Goal: Task Accomplishment & Management: Complete application form

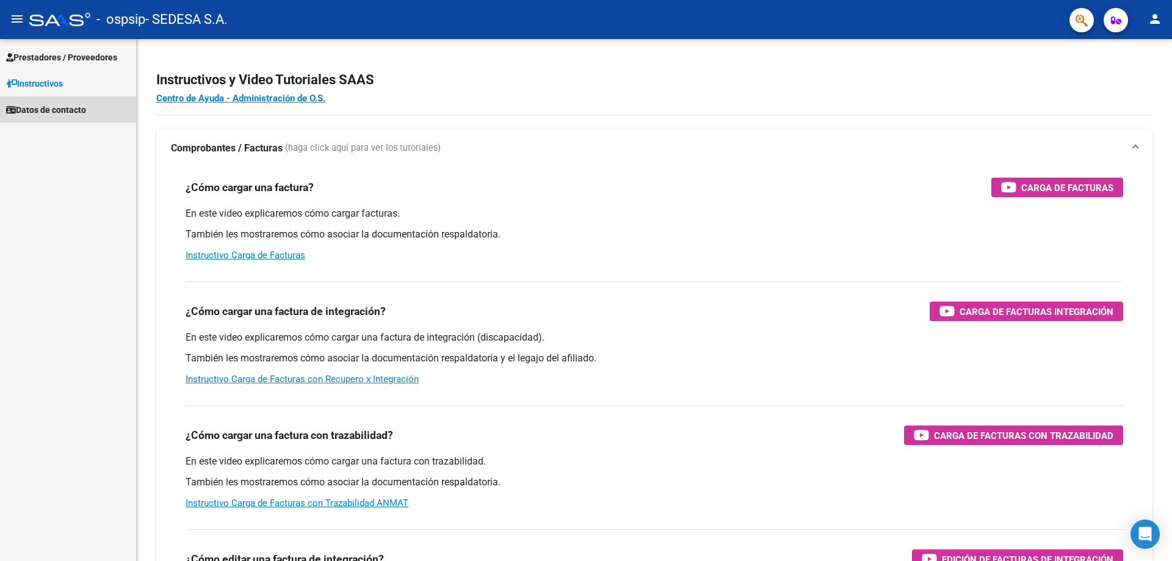
click at [82, 108] on span "Datos de contacto" at bounding box center [46, 109] width 80 height 13
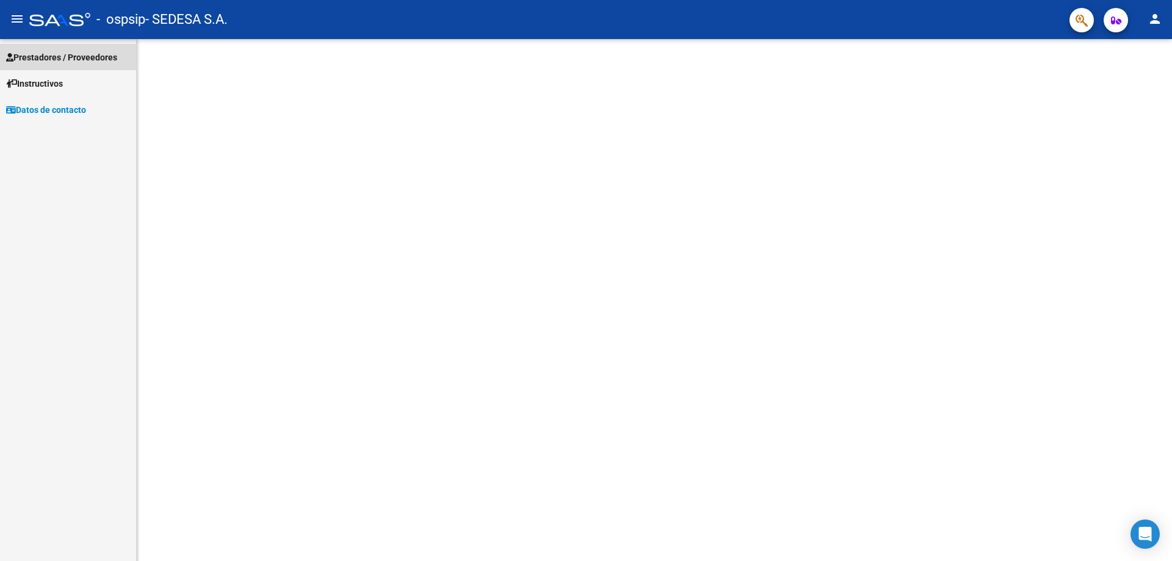
click at [64, 60] on span "Prestadores / Proveedores" at bounding box center [61, 57] width 111 height 13
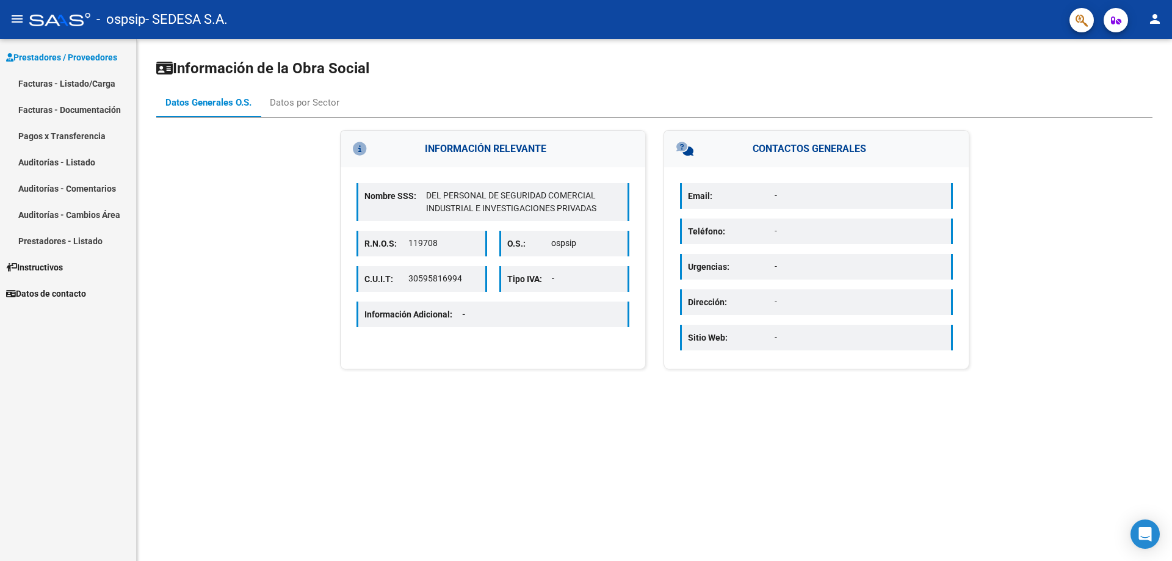
click at [85, 85] on link "Facturas - Listado/Carga" at bounding box center [68, 83] width 136 height 26
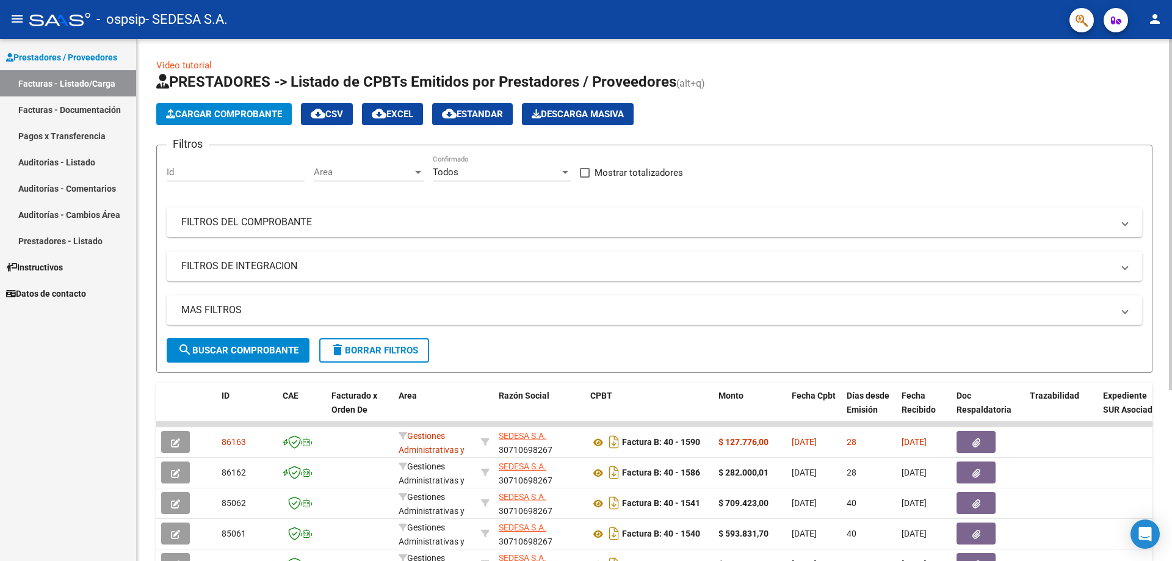
click at [253, 112] on span "Cargar Comprobante" at bounding box center [224, 114] width 116 height 11
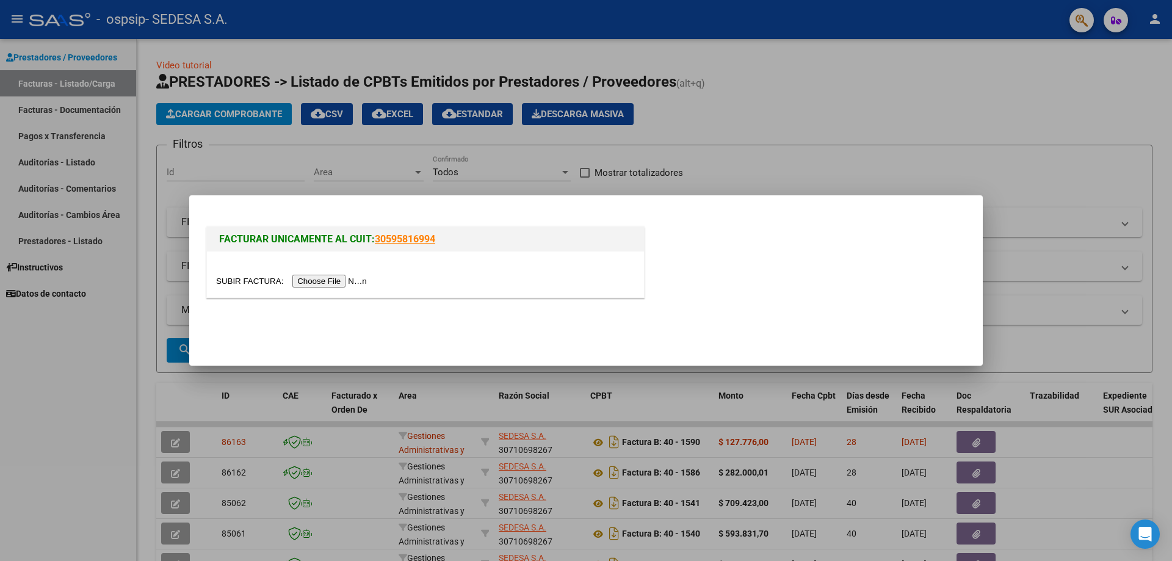
click at [350, 278] on input "file" at bounding box center [293, 281] width 154 height 13
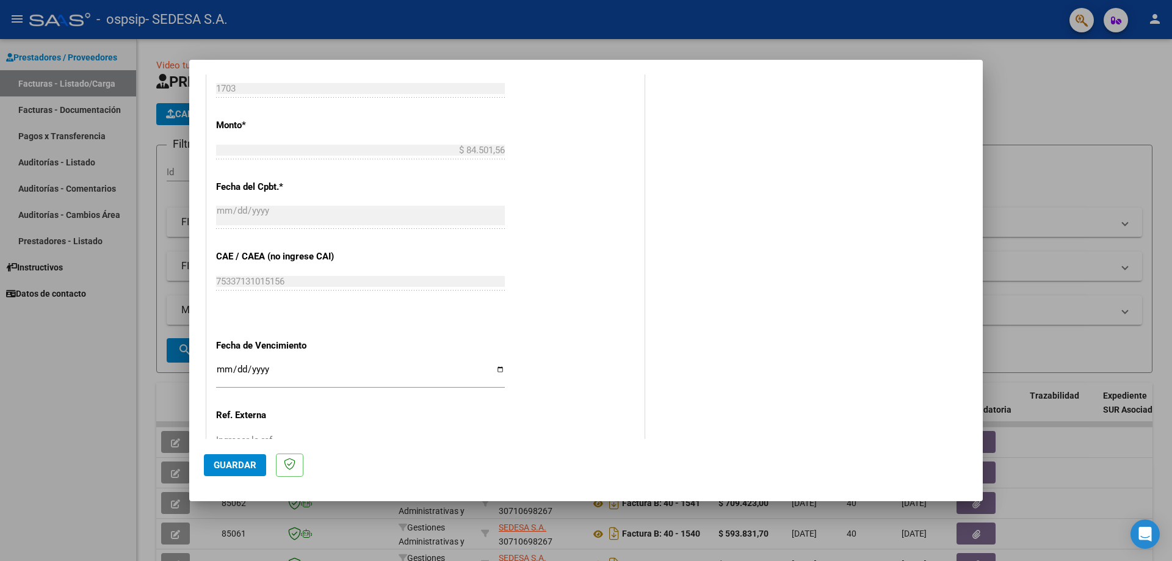
scroll to position [470, 0]
click at [496, 369] on input "Ingresar la fecha" at bounding box center [360, 373] width 289 height 20
type input "[DATE]"
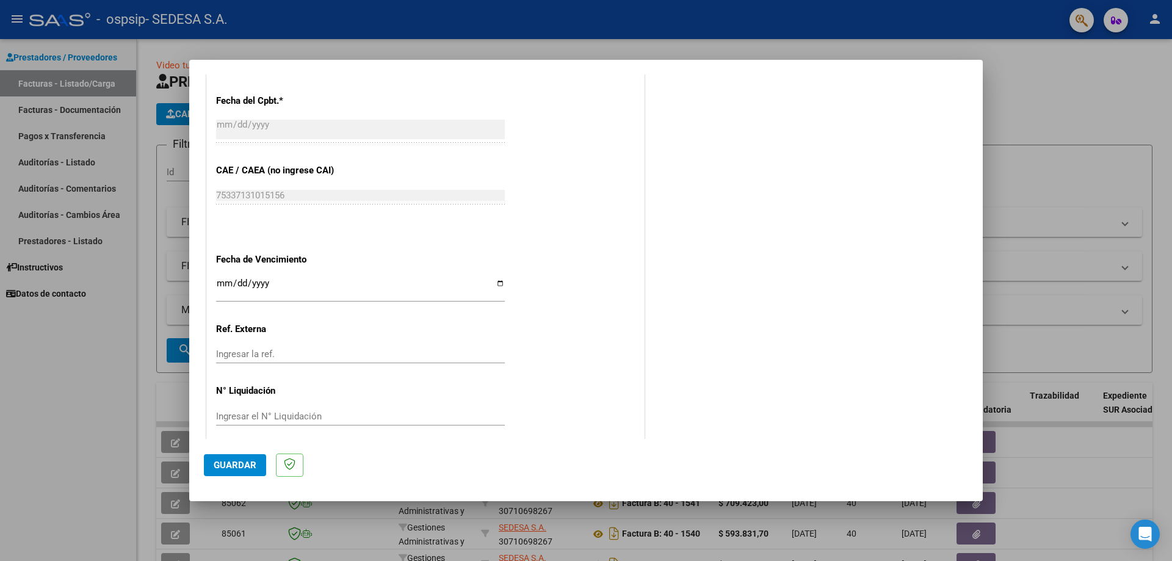
scroll to position [564, 0]
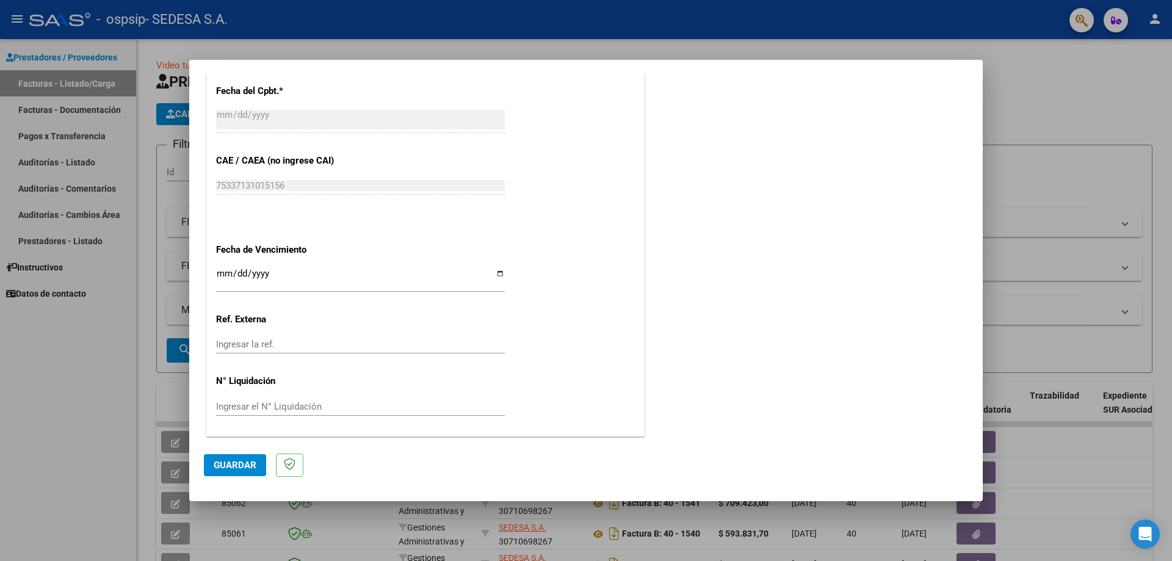
click at [232, 468] on span "Guardar" at bounding box center [235, 465] width 43 height 11
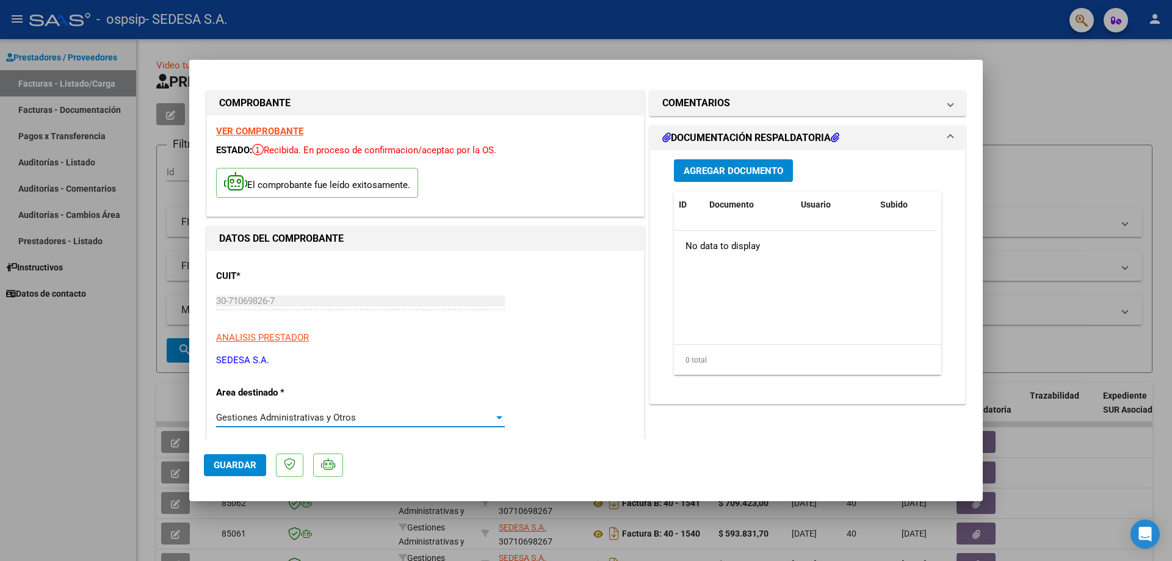
click at [496, 416] on div at bounding box center [499, 417] width 6 height 3
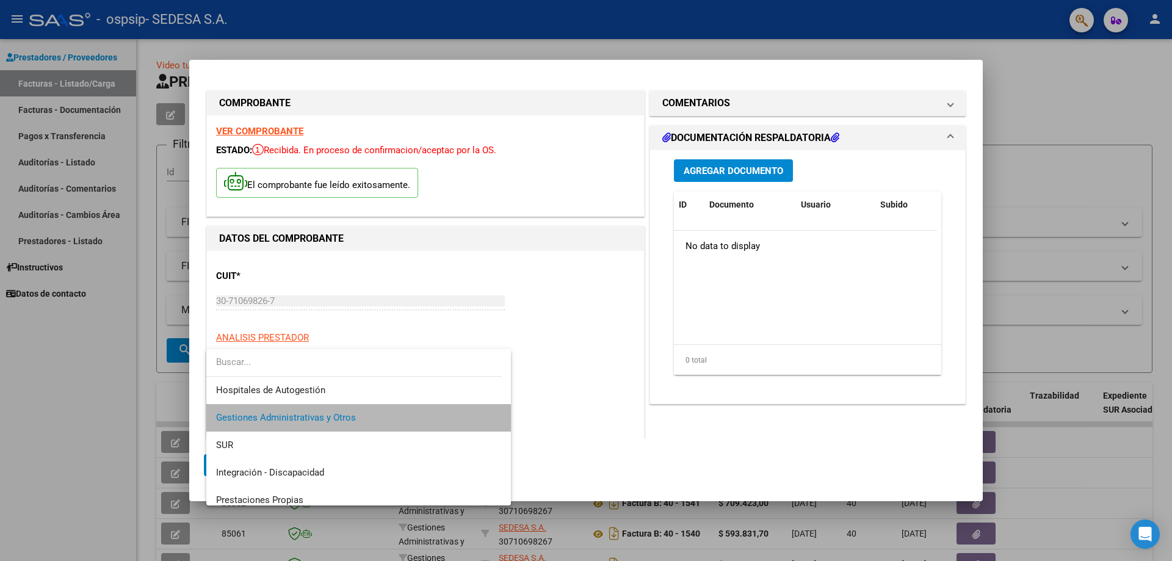
click at [494, 415] on mat-option "Gestiones Administrativas y Otros" at bounding box center [358, 417] width 305 height 27
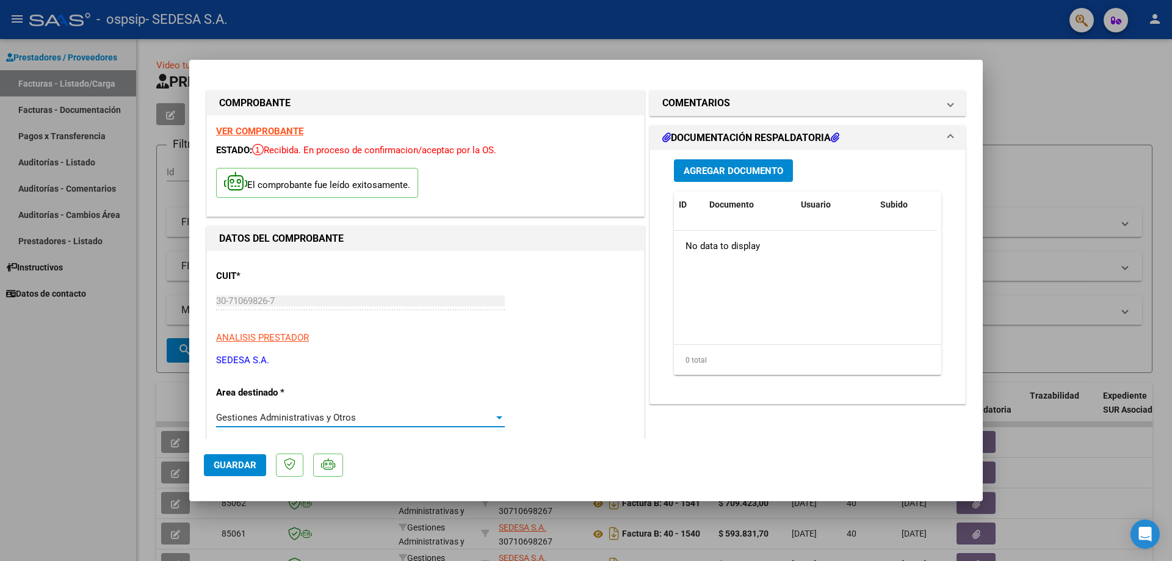
click at [499, 418] on div at bounding box center [499, 418] width 11 height 10
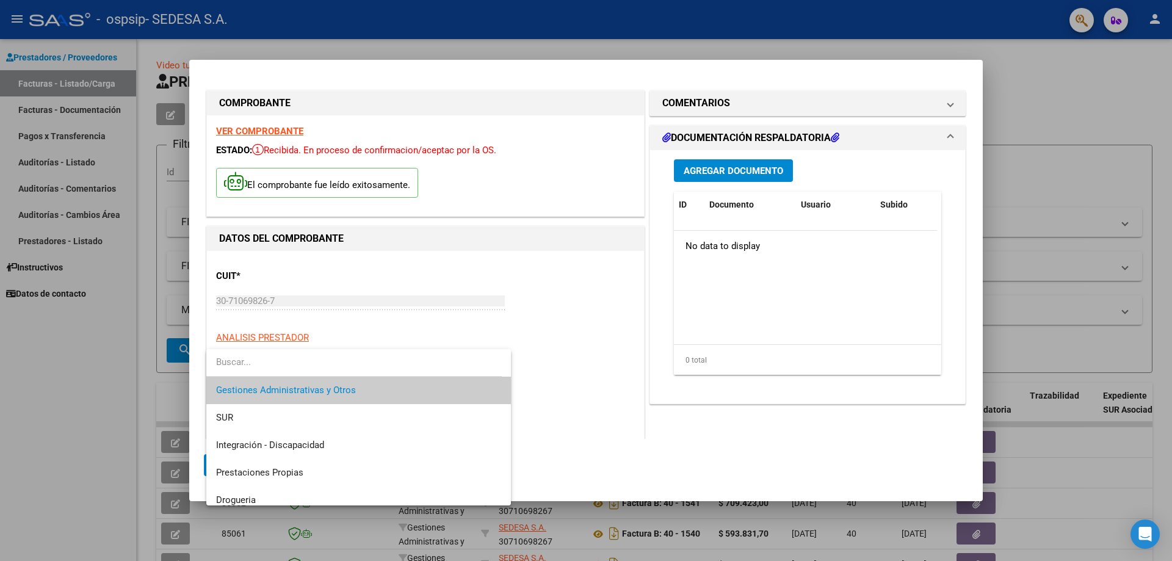
scroll to position [26, 0]
click at [553, 300] on div at bounding box center [586, 280] width 1172 height 561
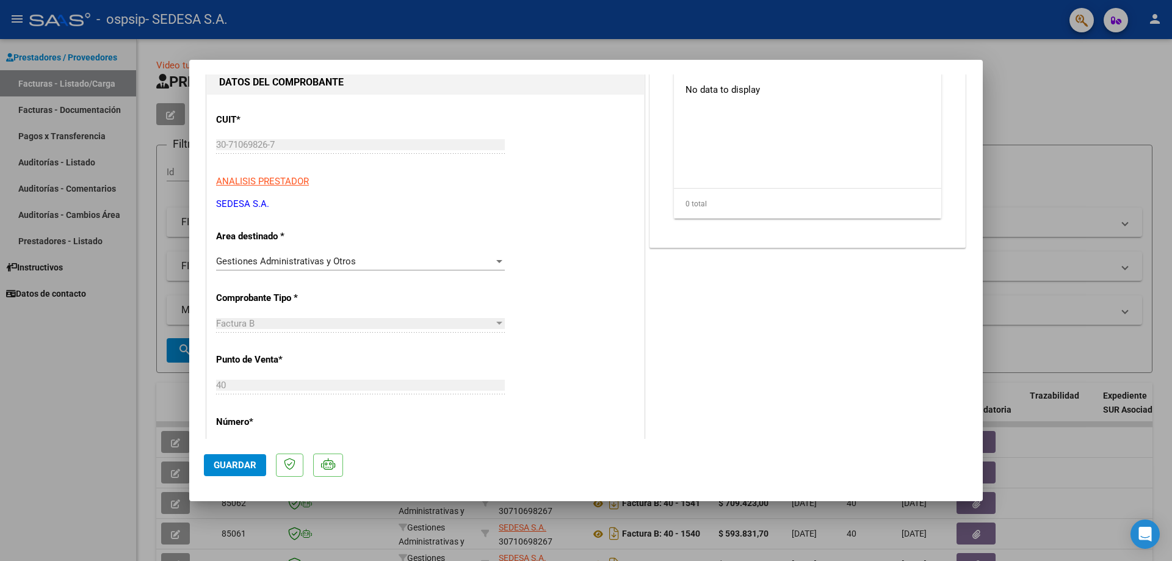
scroll to position [0, 0]
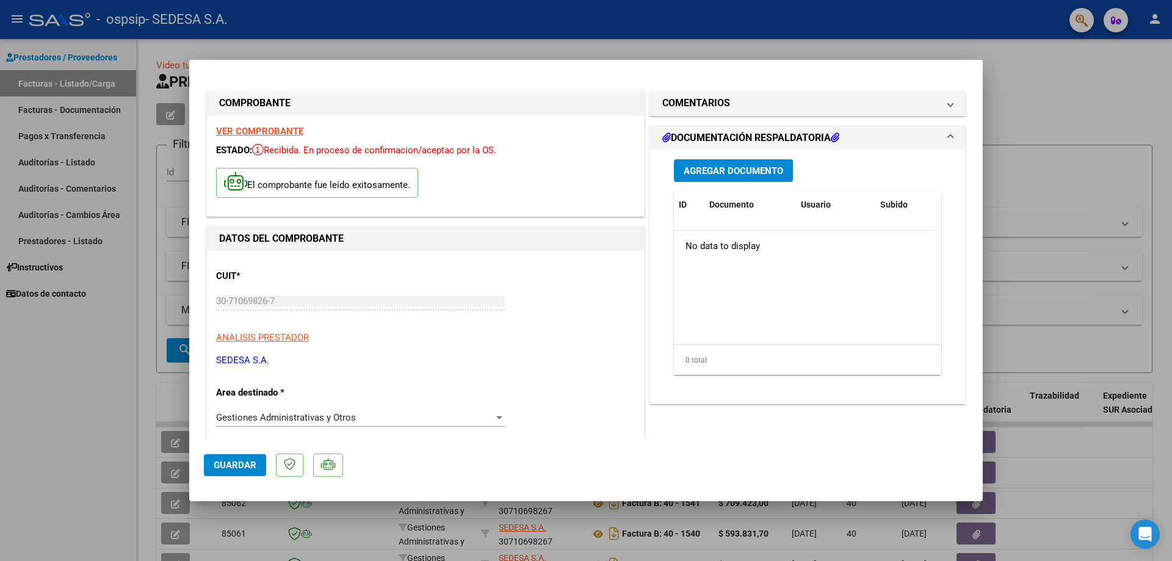
click at [746, 166] on span "Agregar Documento" at bounding box center [734, 170] width 100 height 11
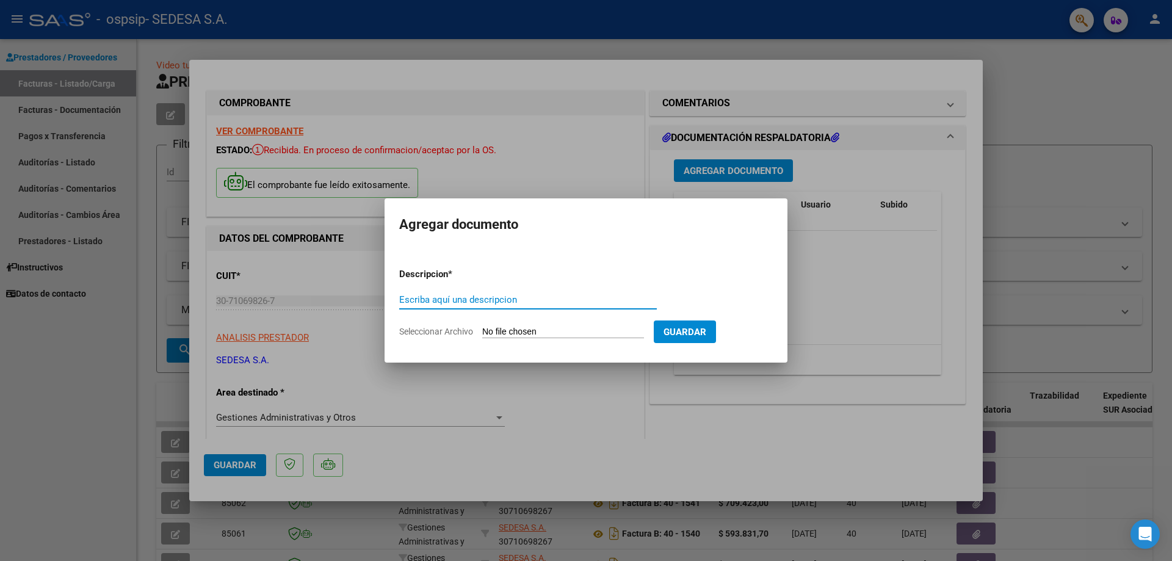
click at [484, 298] on input "Escriba aquí una descripcion" at bounding box center [528, 299] width 258 height 11
type input "r"
type input "REMITO"
click at [434, 332] on span "Seleccionar Archivo" at bounding box center [436, 332] width 74 height 10
click at [482, 332] on input "Seleccionar Archivo" at bounding box center [563, 333] width 162 height 12
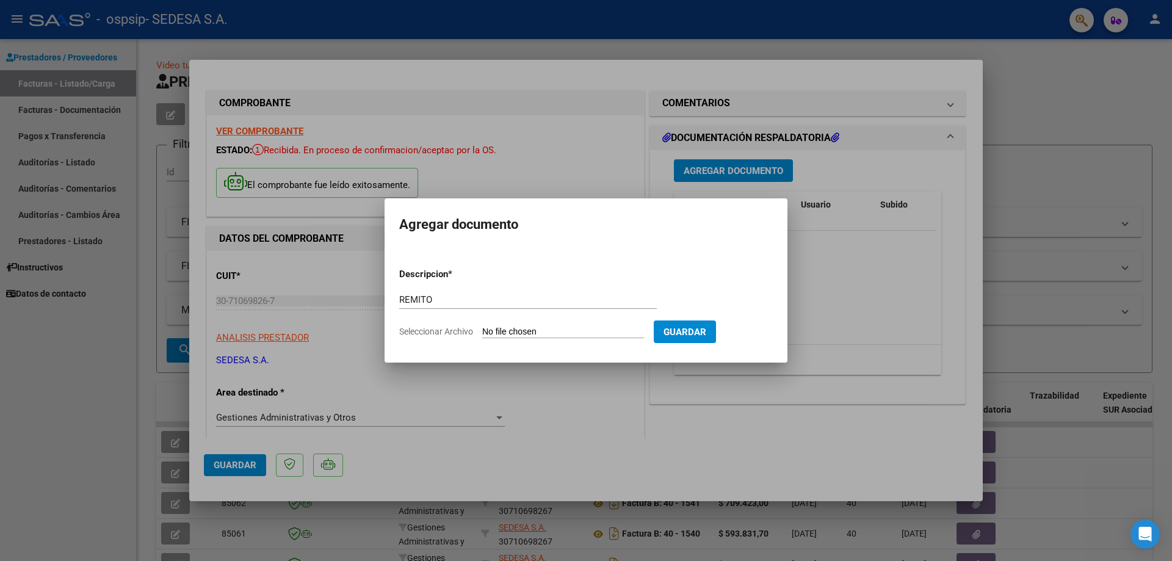
type input "C:\fakepath\RTO 137208.pdf"
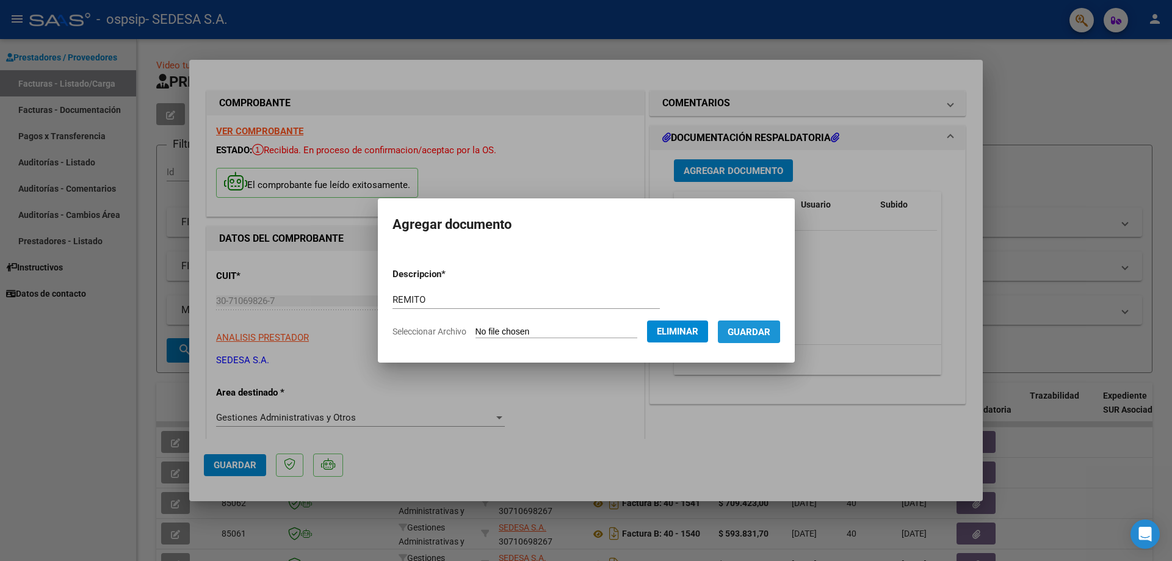
click at [758, 328] on span "Guardar" at bounding box center [749, 332] width 43 height 11
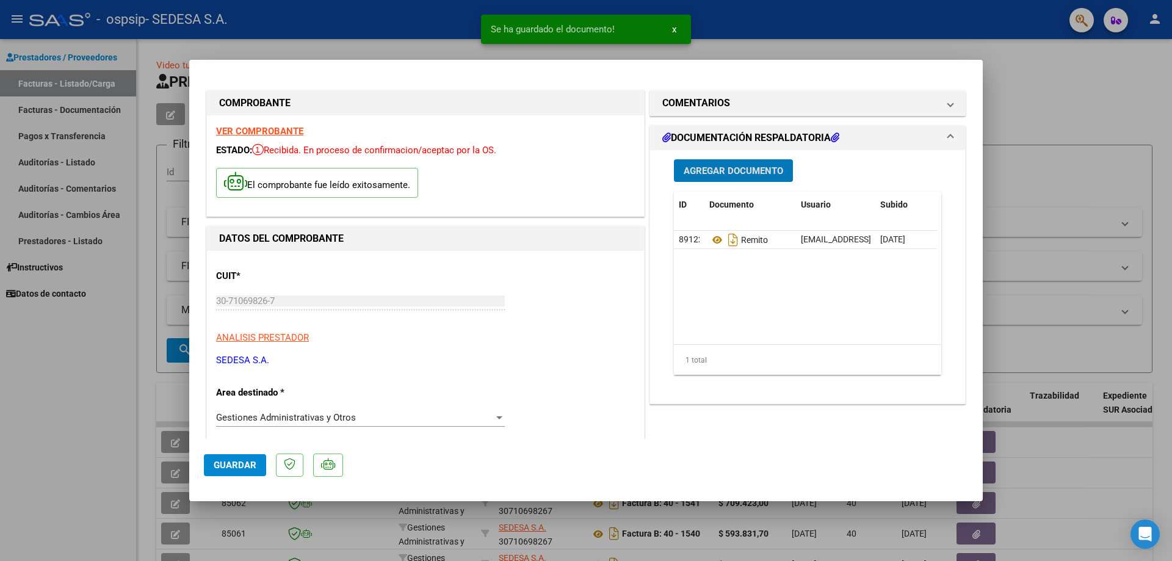
click at [739, 172] on span "Agregar Documento" at bounding box center [734, 170] width 100 height 11
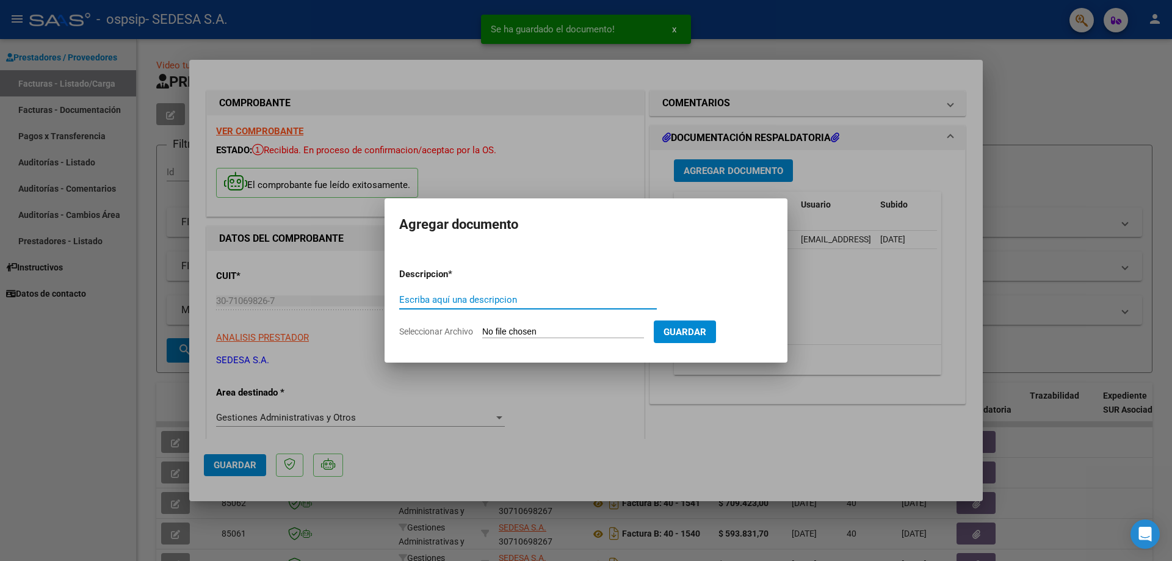
click at [463, 295] on input "Escriba aquí una descripcion" at bounding box center [528, 299] width 258 height 11
type input "ÓRDEN DE VENTA"
click at [510, 330] on input "Seleccionar Archivo" at bounding box center [563, 333] width 162 height 12
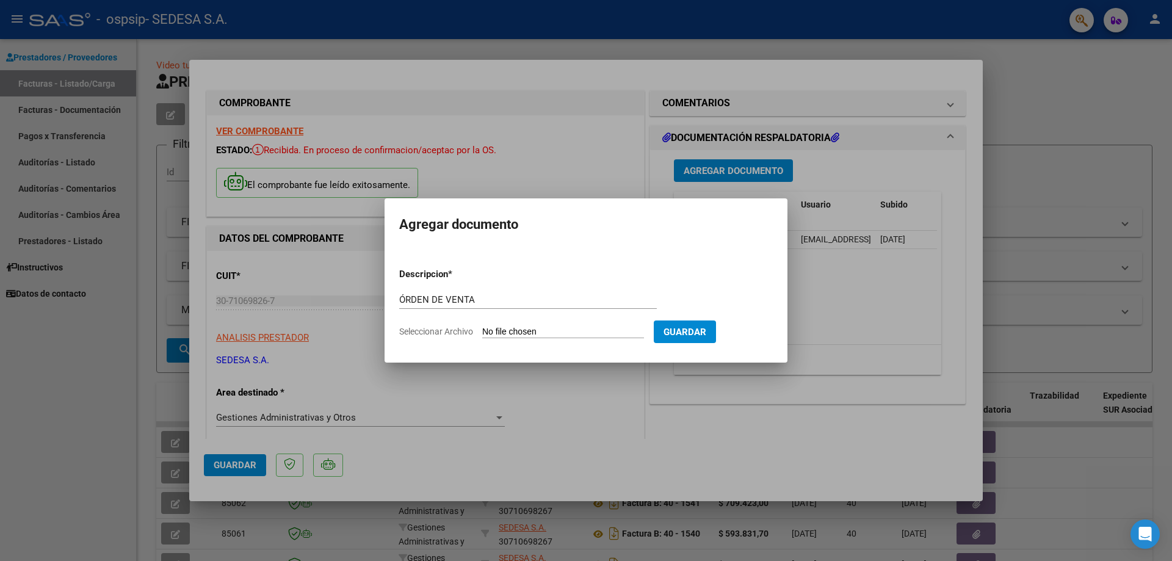
type input "C:\fakepath\OV-120097.pdf"
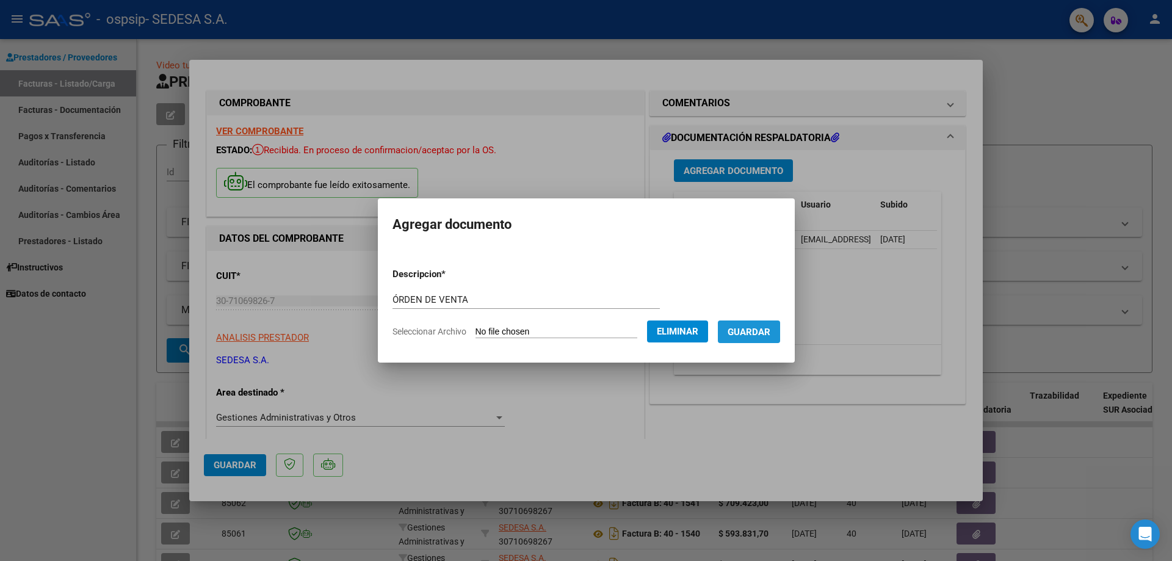
click at [770, 327] on span "Guardar" at bounding box center [749, 332] width 43 height 11
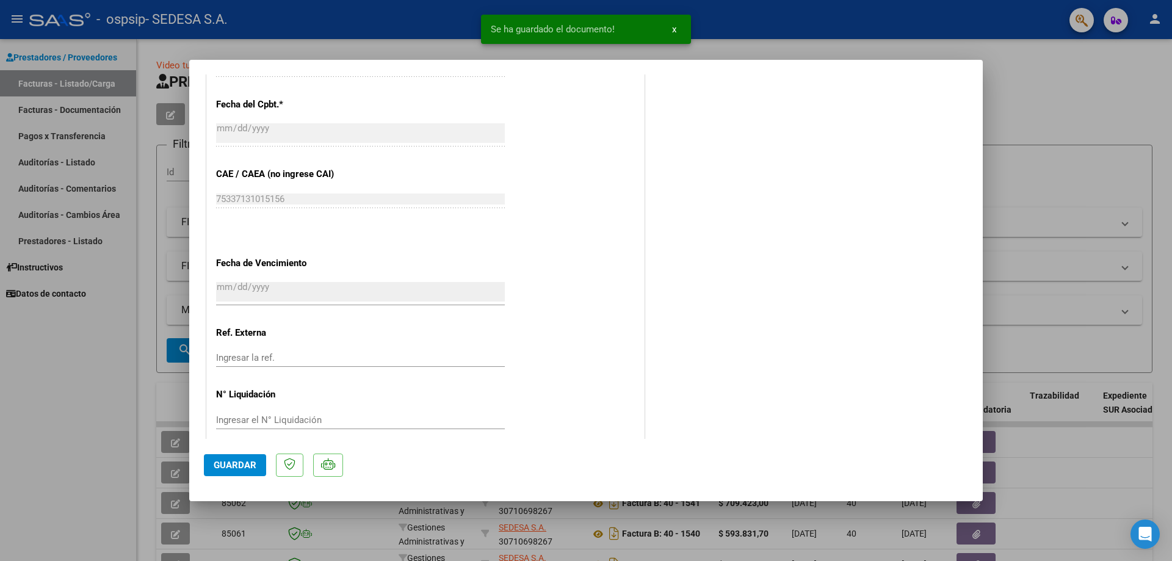
scroll to position [611, 0]
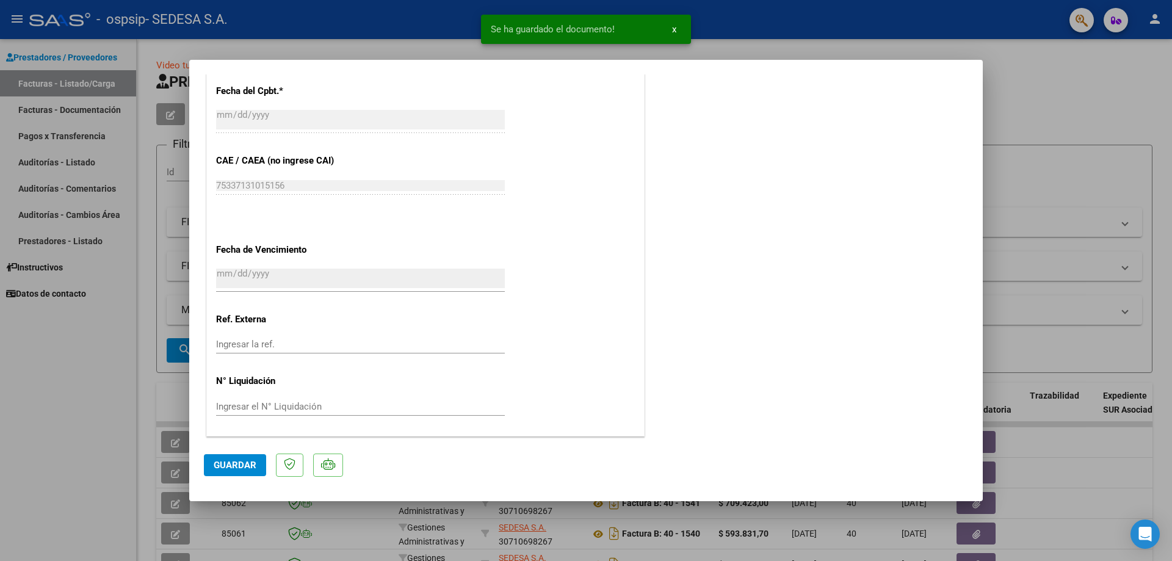
click at [231, 466] on span "Guardar" at bounding box center [235, 465] width 43 height 11
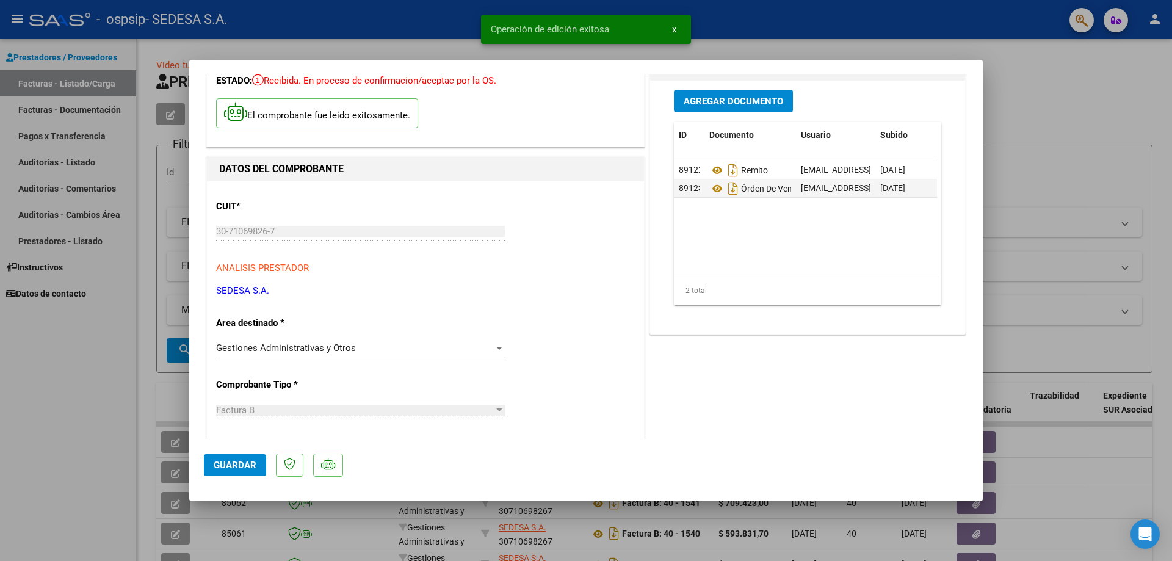
scroll to position [0, 0]
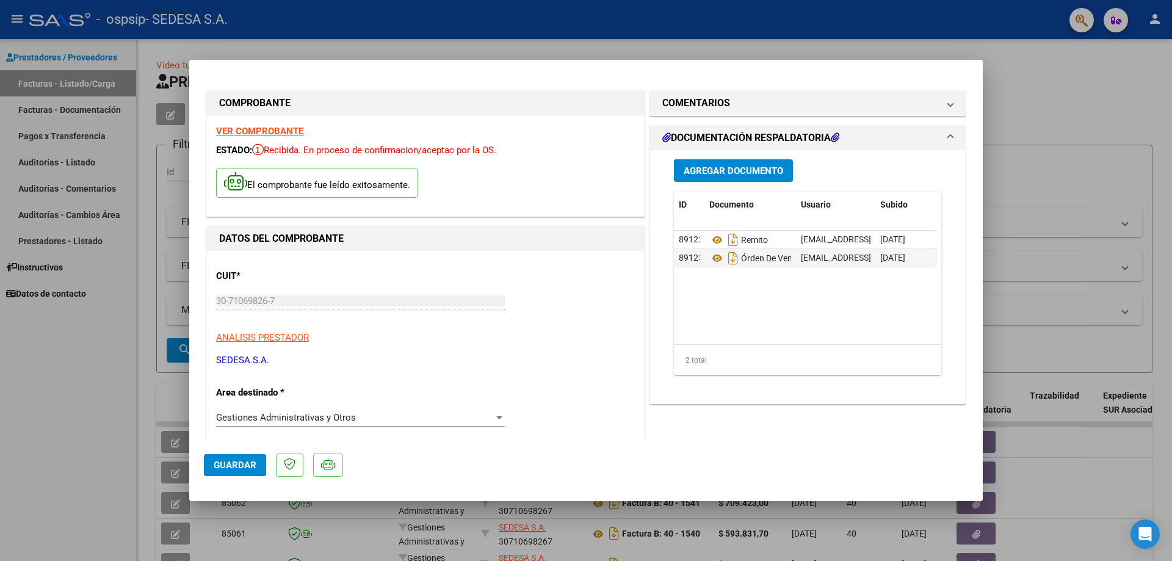
drag, startPoint x: 513, startPoint y: 78, endPoint x: 545, endPoint y: 82, distance: 32.0
click at [535, 108] on div "COMPROBANTE VER COMPROBANTE ESTADO: Recibida. En proceso de confirmacion/acepta…" at bounding box center [586, 562] width 764 height 976
click at [238, 468] on span "Guardar" at bounding box center [235, 465] width 43 height 11
click at [1158, 317] on div at bounding box center [586, 280] width 1172 height 561
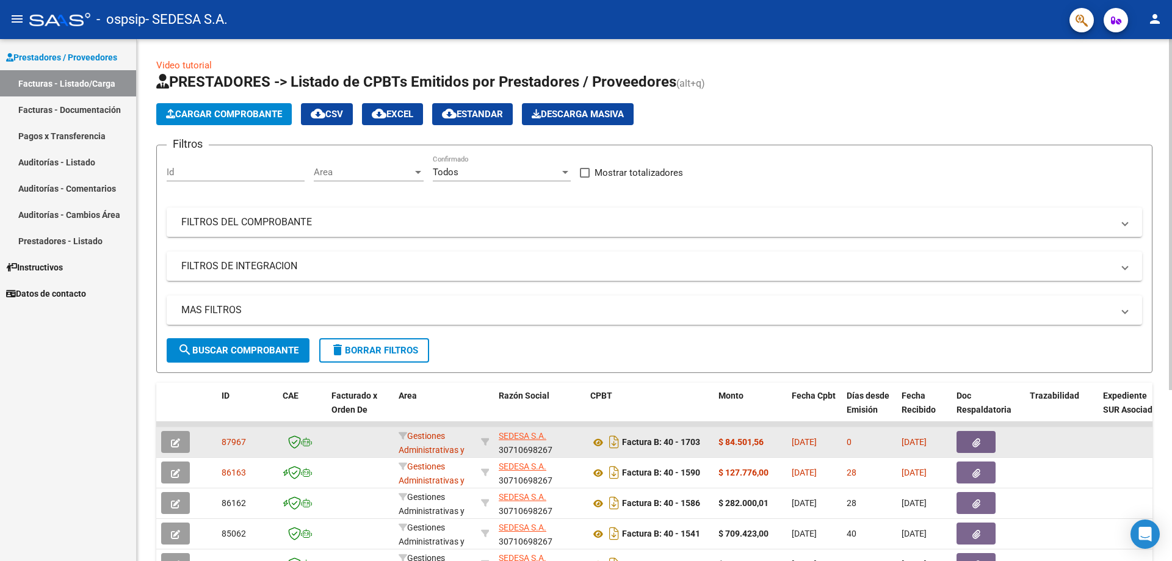
click at [229, 441] on span "87967" at bounding box center [234, 442] width 24 height 10
copy span "87967"
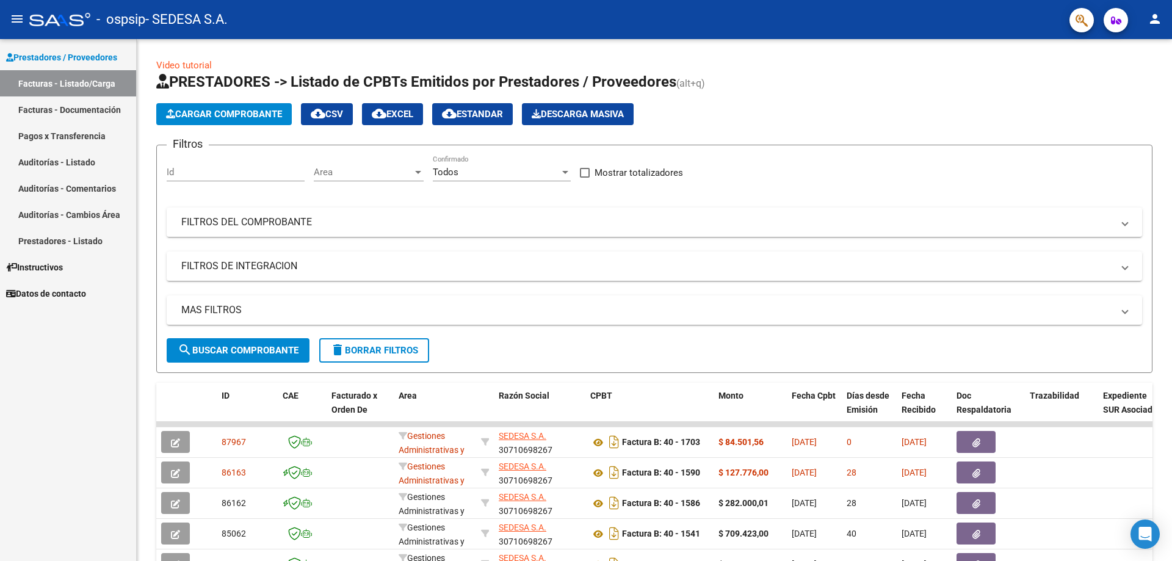
click at [1158, 18] on mat-icon "person" at bounding box center [1155, 19] width 15 height 15
click at [1122, 82] on button "exit_to_app Salir" at bounding box center [1130, 80] width 74 height 29
